Goal: Task Accomplishment & Management: Use online tool/utility

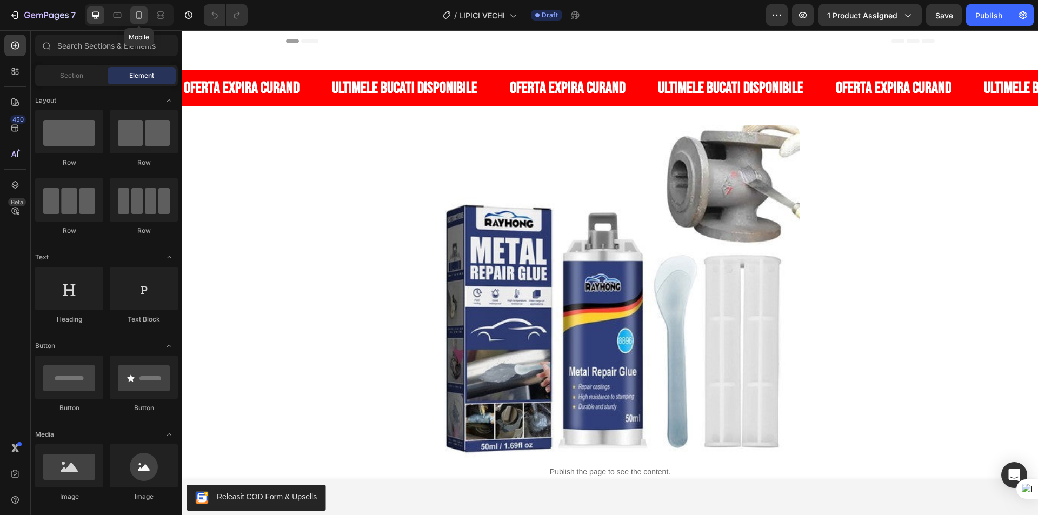
click at [141, 17] on icon at bounding box center [139, 15] width 6 height 8
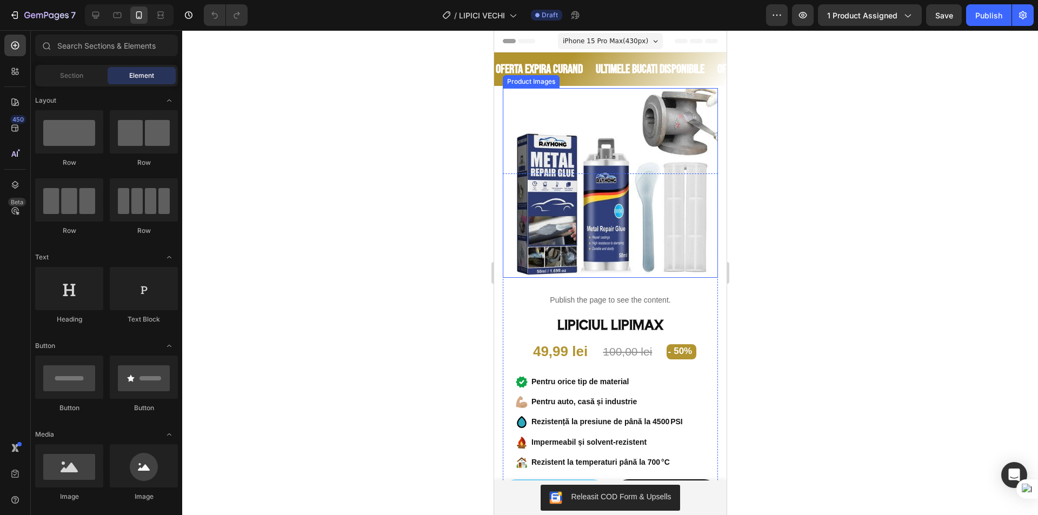
click at [622, 196] on img at bounding box center [609, 182] width 215 height 189
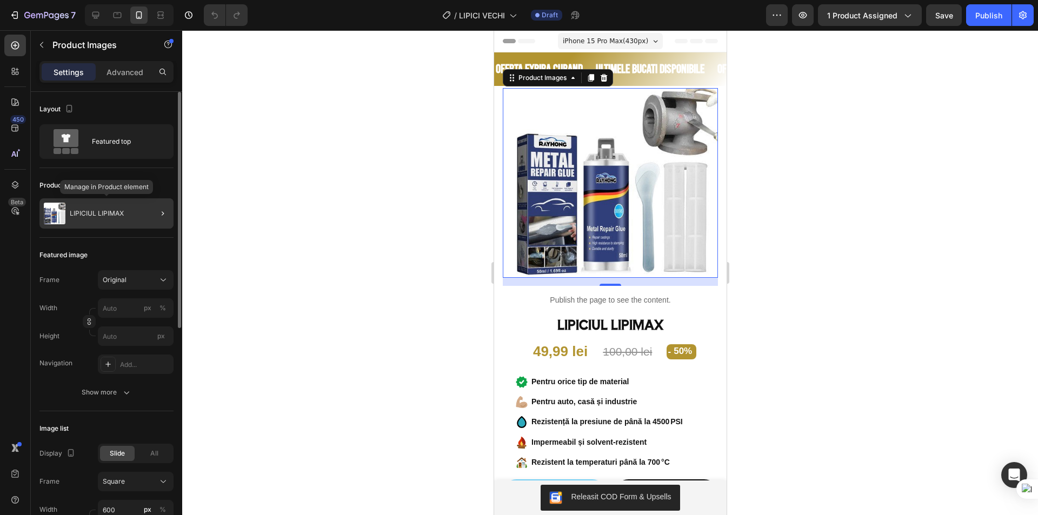
click at [118, 216] on p "LIPICIUL LIPIMAX" at bounding box center [97, 214] width 54 height 8
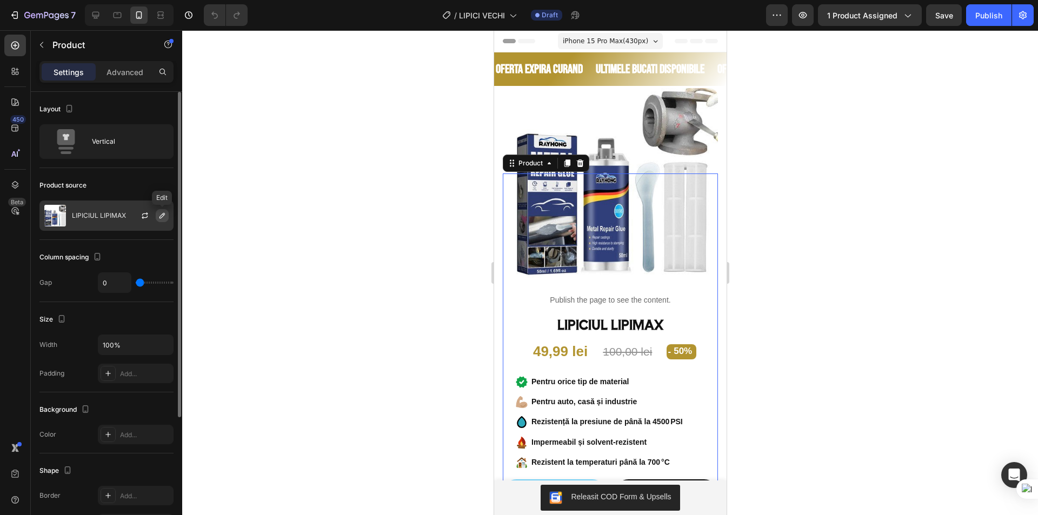
click at [161, 212] on icon "button" at bounding box center [162, 215] width 9 height 9
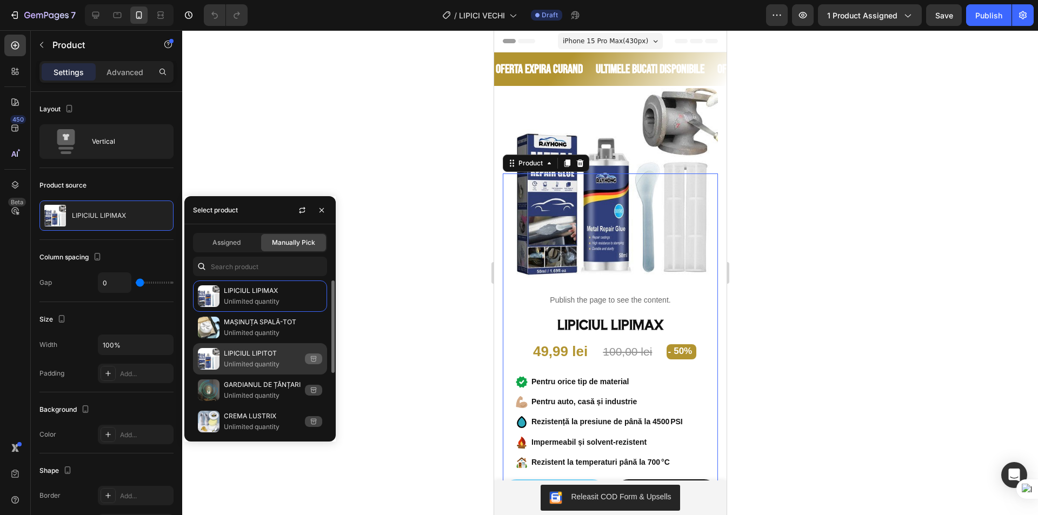
click at [287, 357] on p "LIPICIUL LIPITOT" at bounding box center [262, 353] width 77 height 11
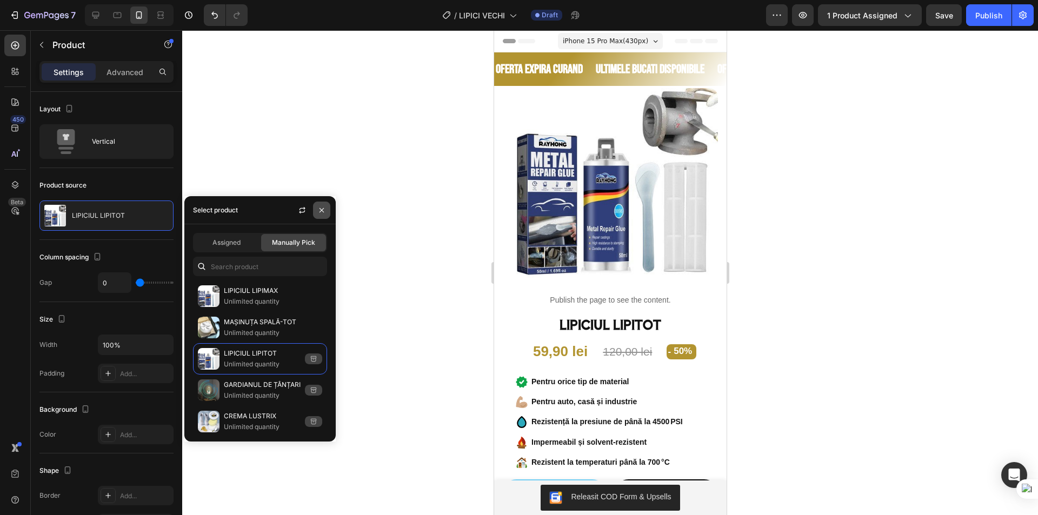
click at [324, 211] on icon "button" at bounding box center [321, 210] width 9 height 9
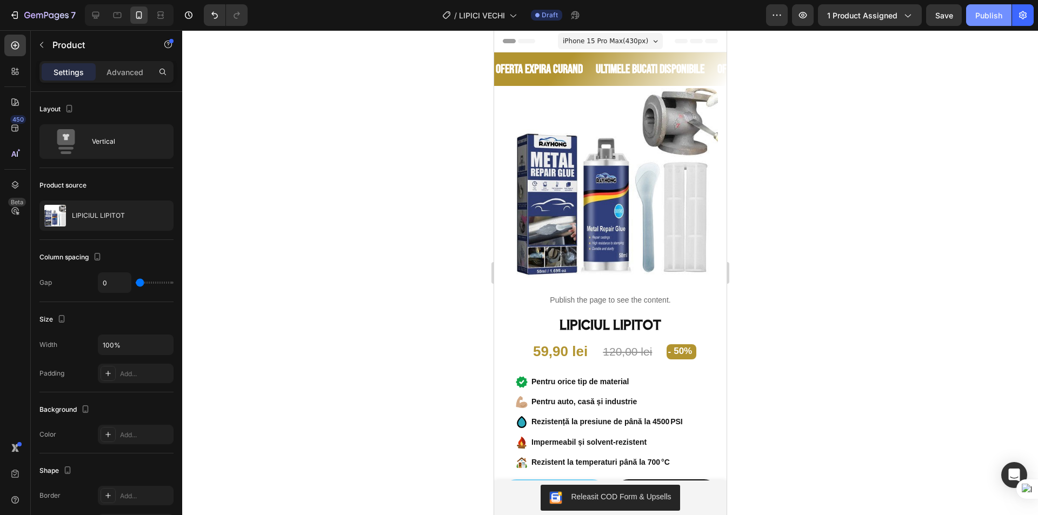
click at [986, 10] on div "Publish" at bounding box center [988, 15] width 27 height 11
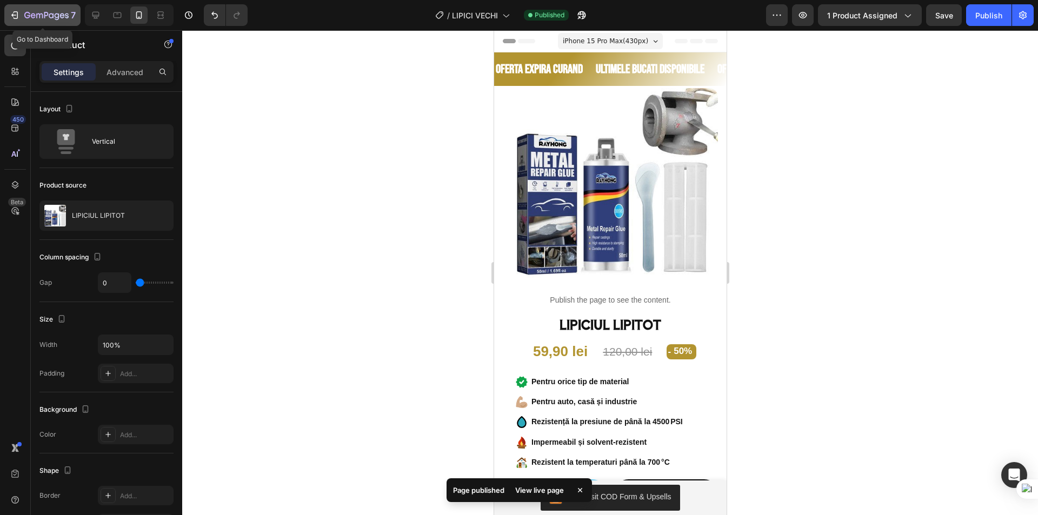
click at [30, 13] on icon "button" at bounding box center [46, 15] width 44 height 9
